Goal: Transaction & Acquisition: Subscribe to service/newsletter

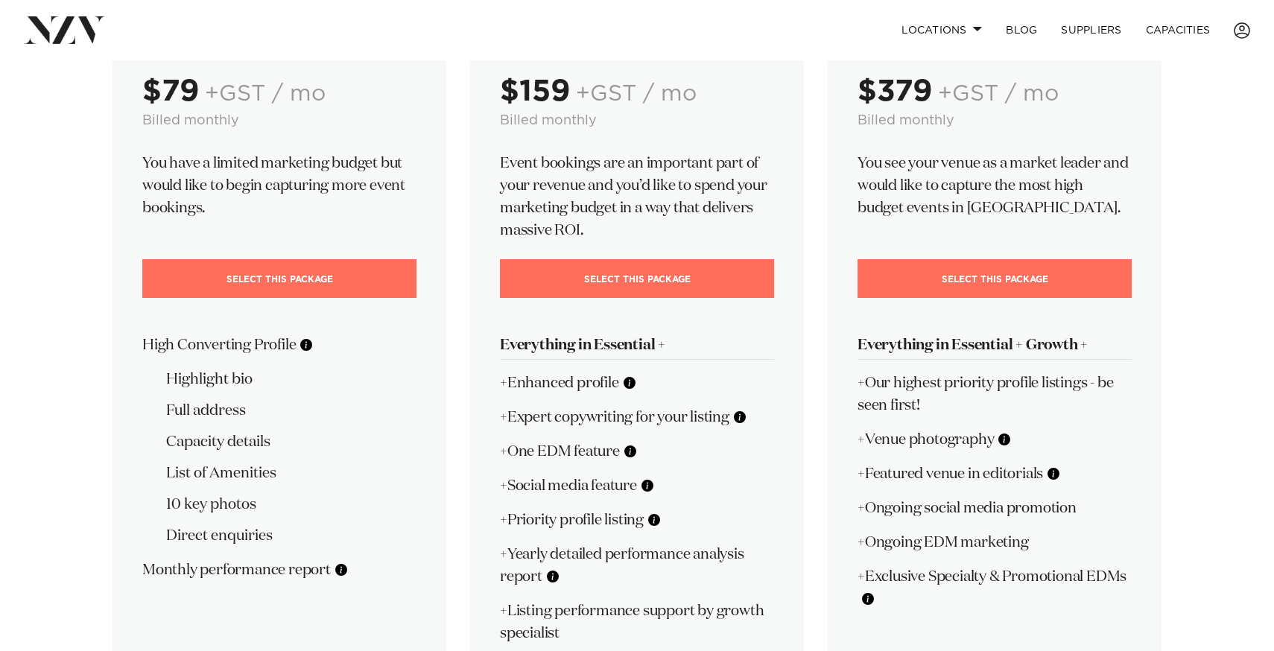
scroll to position [205, 0]
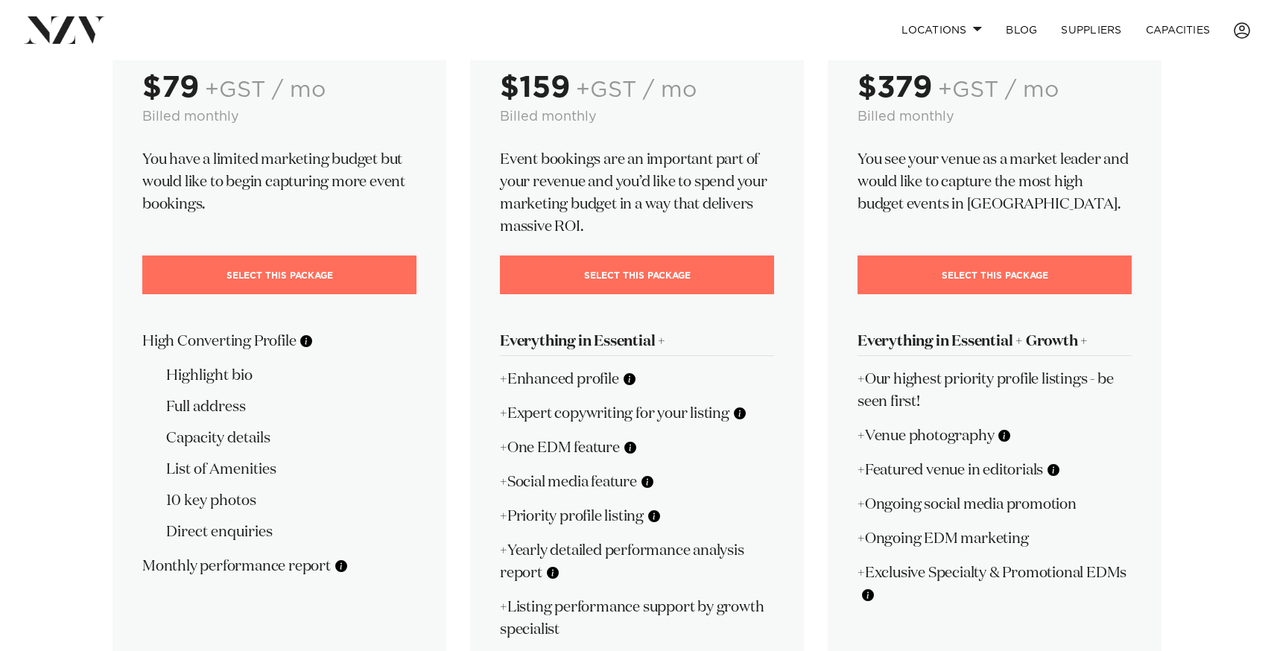
click at [876, 326] on div "💍 Elite Partner $379 +GST / mo Billed monthly You see your venue as a market le…" at bounding box center [995, 331] width 334 height 716
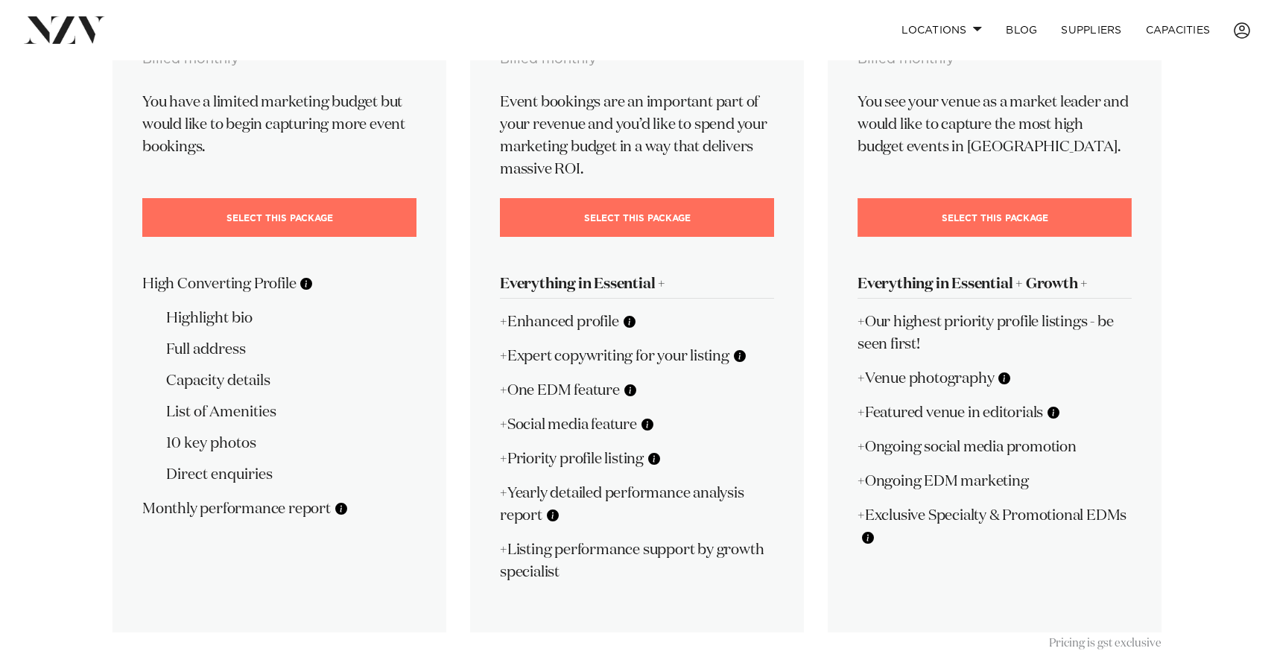
scroll to position [249, 0]
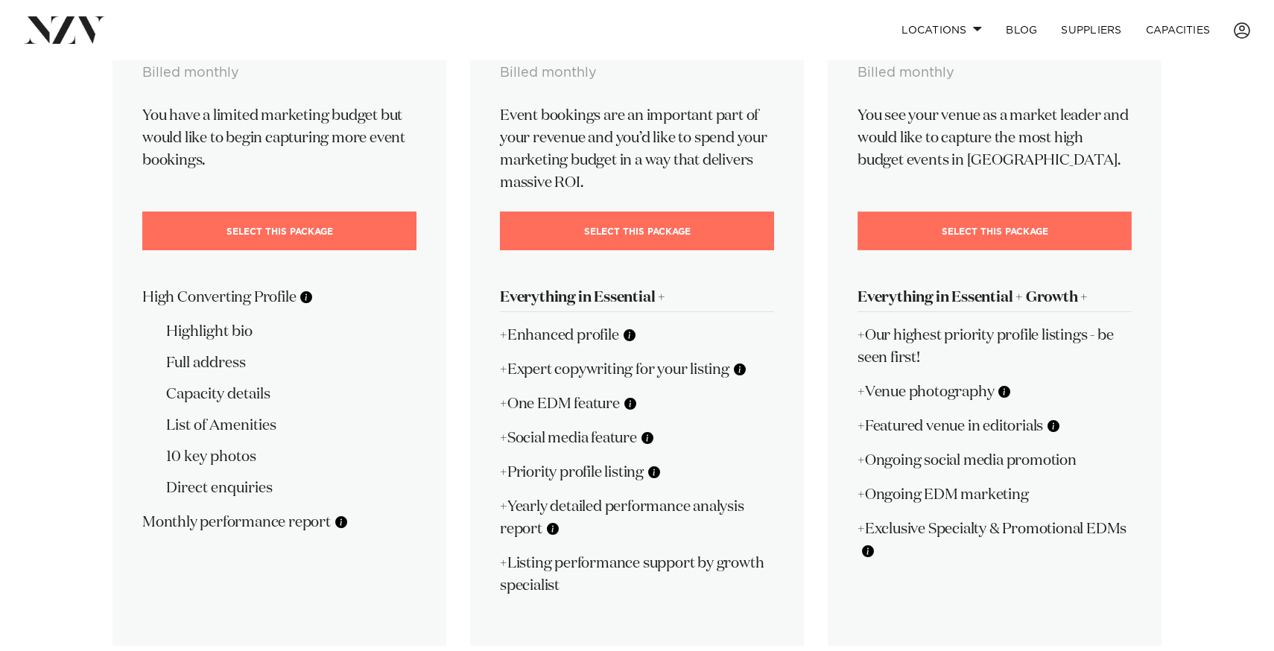
click at [967, 237] on link "Select This Package" at bounding box center [995, 231] width 274 height 39
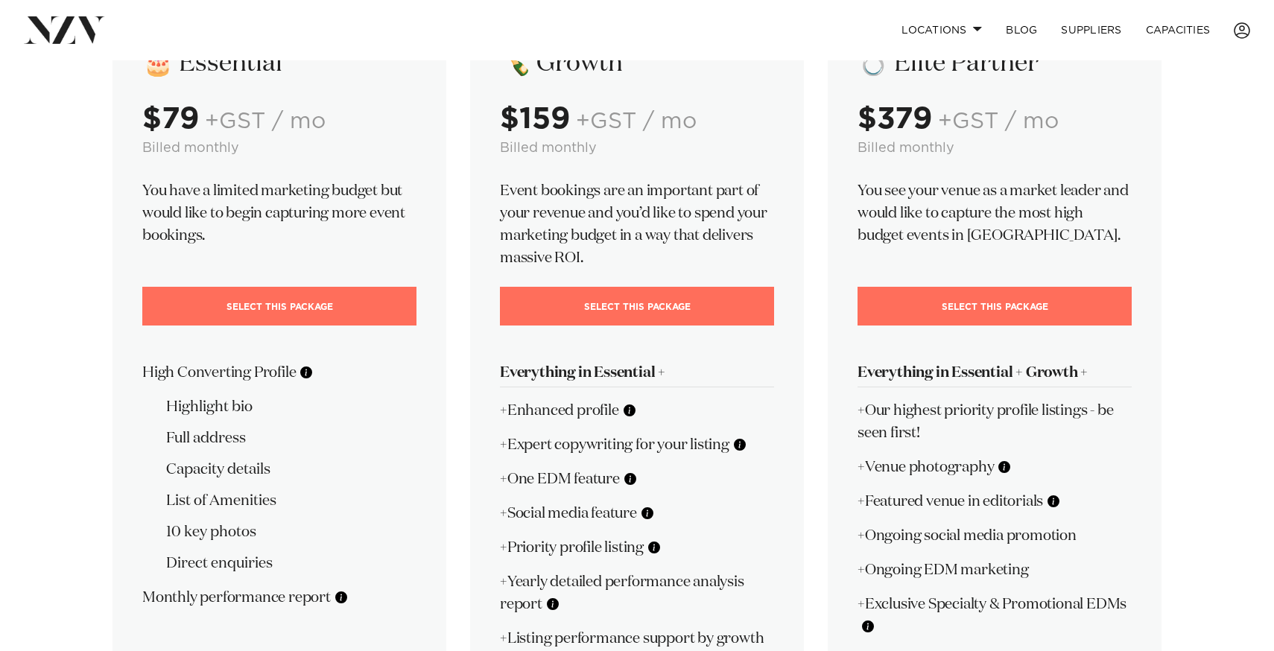
scroll to position [172, 0]
